Goal: Task Accomplishment & Management: Manage account settings

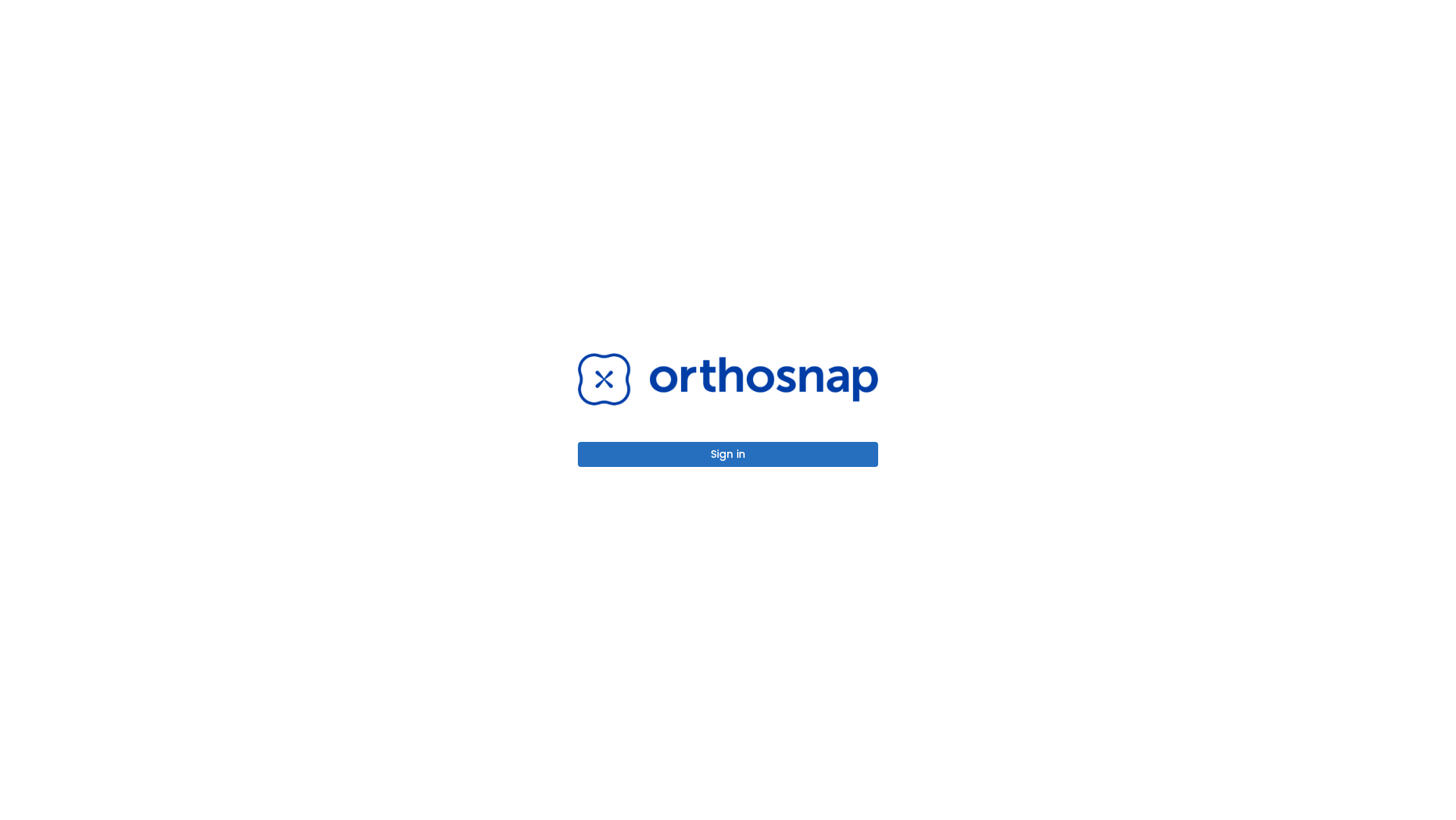
click at [728, 454] on button "Sign in" at bounding box center [728, 453] width 300 height 25
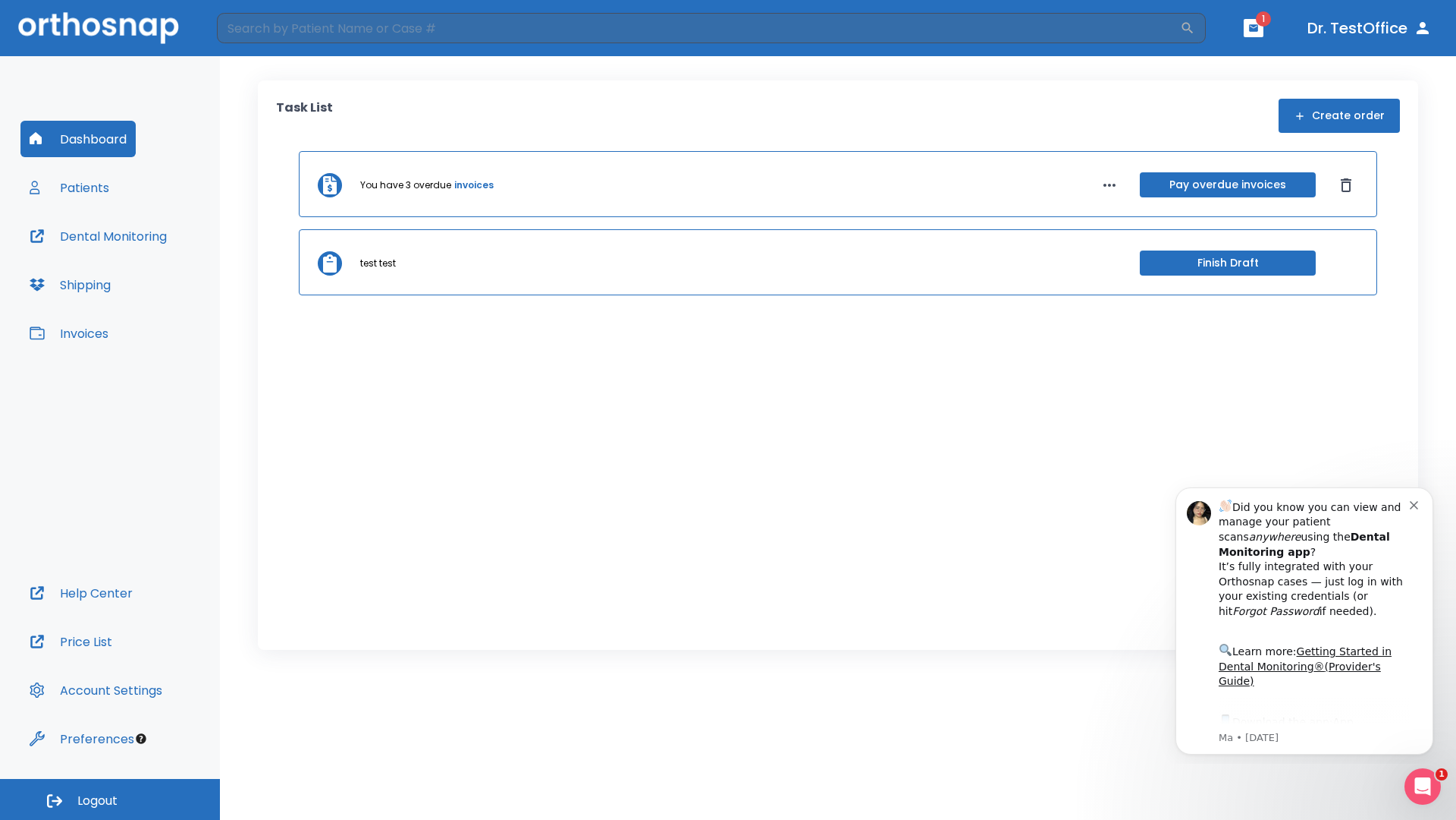
click at [110, 799] on span "Logout" at bounding box center [98, 801] width 40 height 16
